Goal: Information Seeking & Learning: Learn about a topic

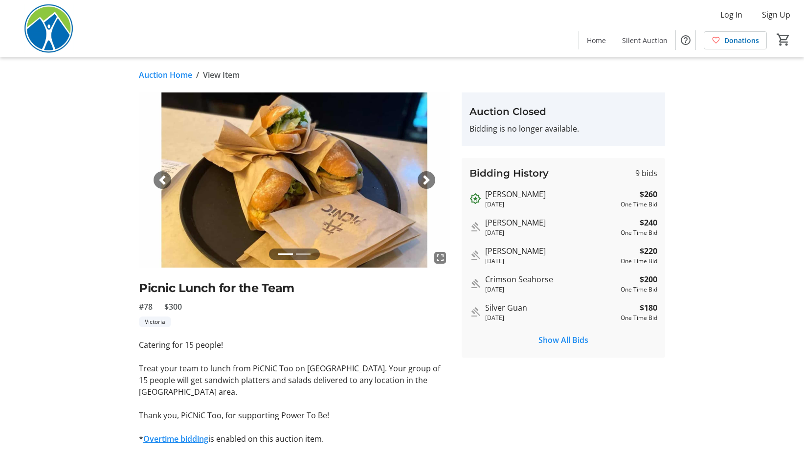
click at [157, 75] on link "Auction Home" at bounding box center [165, 75] width 53 height 12
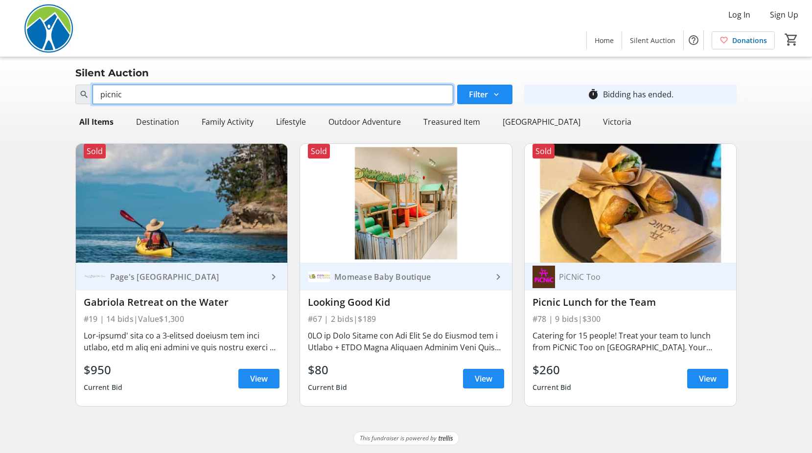
click at [149, 92] on input "picnic" at bounding box center [272, 95] width 361 height 20
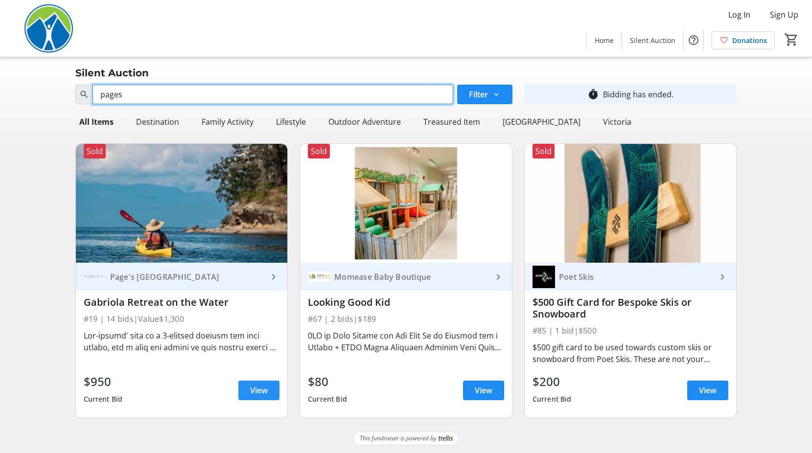
type input "pages"
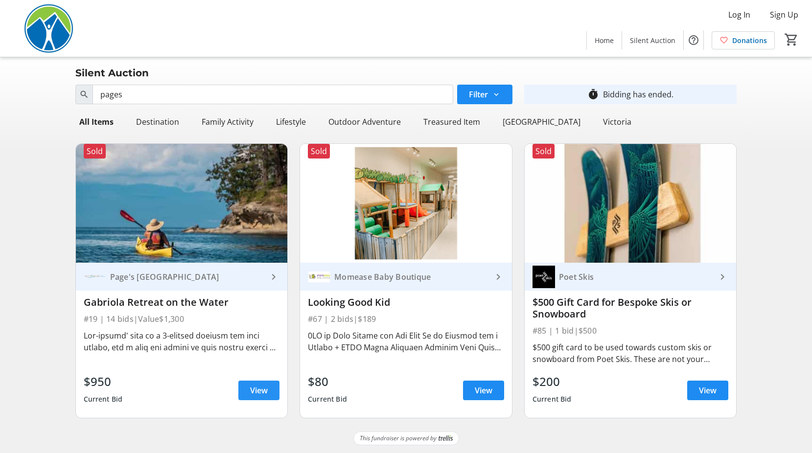
click at [257, 390] on span "View" at bounding box center [259, 391] width 18 height 12
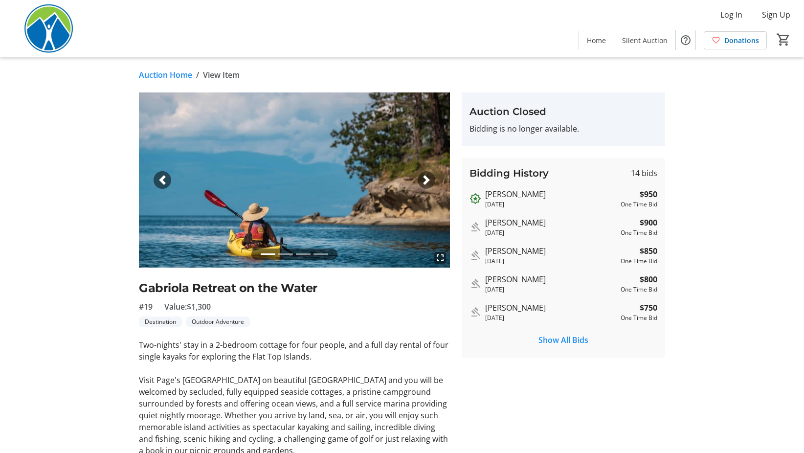
click at [425, 181] on span "button" at bounding box center [427, 180] width 10 height 10
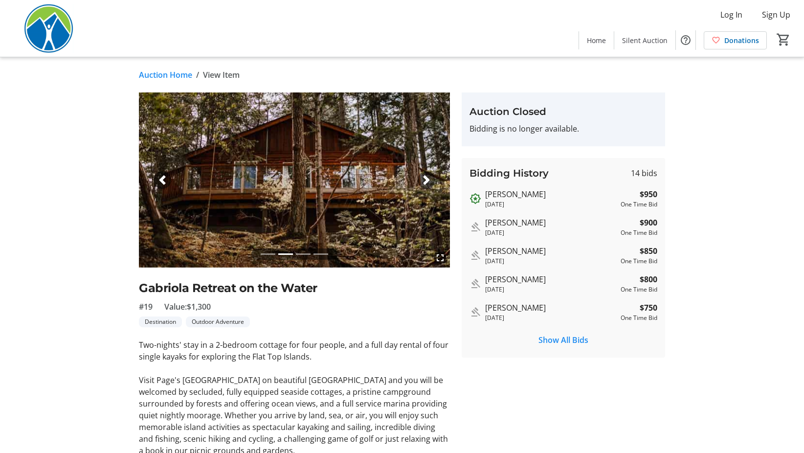
click at [425, 181] on span "button" at bounding box center [427, 180] width 10 height 10
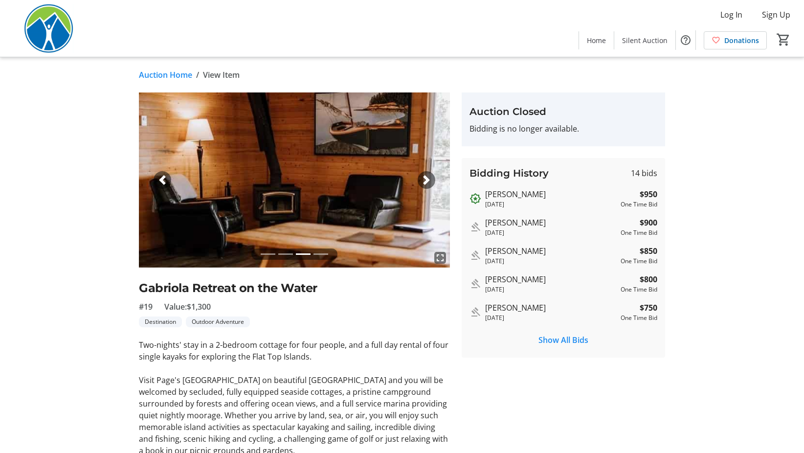
click at [425, 181] on span "button" at bounding box center [427, 180] width 10 height 10
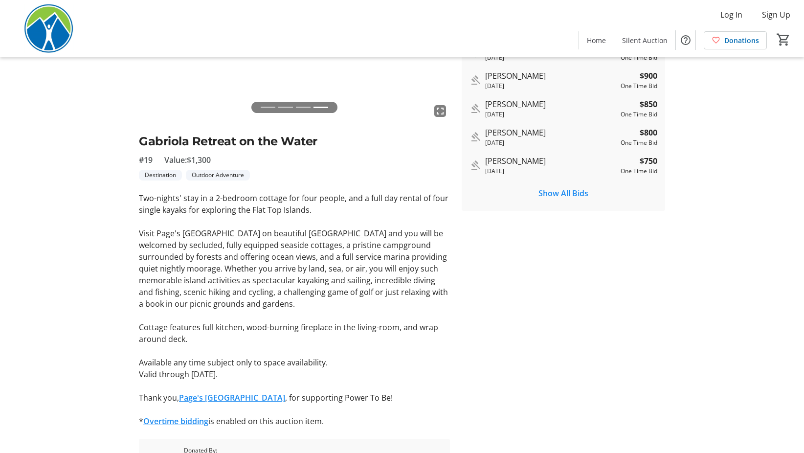
scroll to position [207, 0]
